Goal: Navigation & Orientation: Find specific page/section

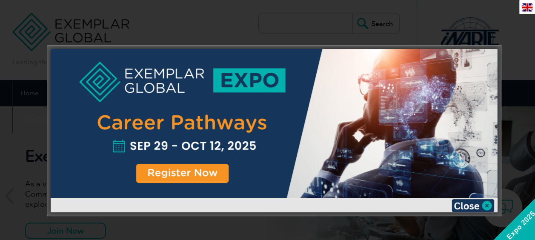
click at [288, 131] on div at bounding box center [274, 123] width 447 height 149
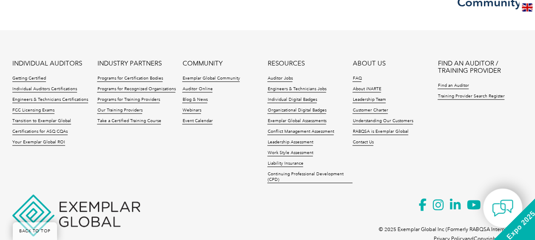
scroll to position [2085, 0]
